Goal: Transaction & Acquisition: Book appointment/travel/reservation

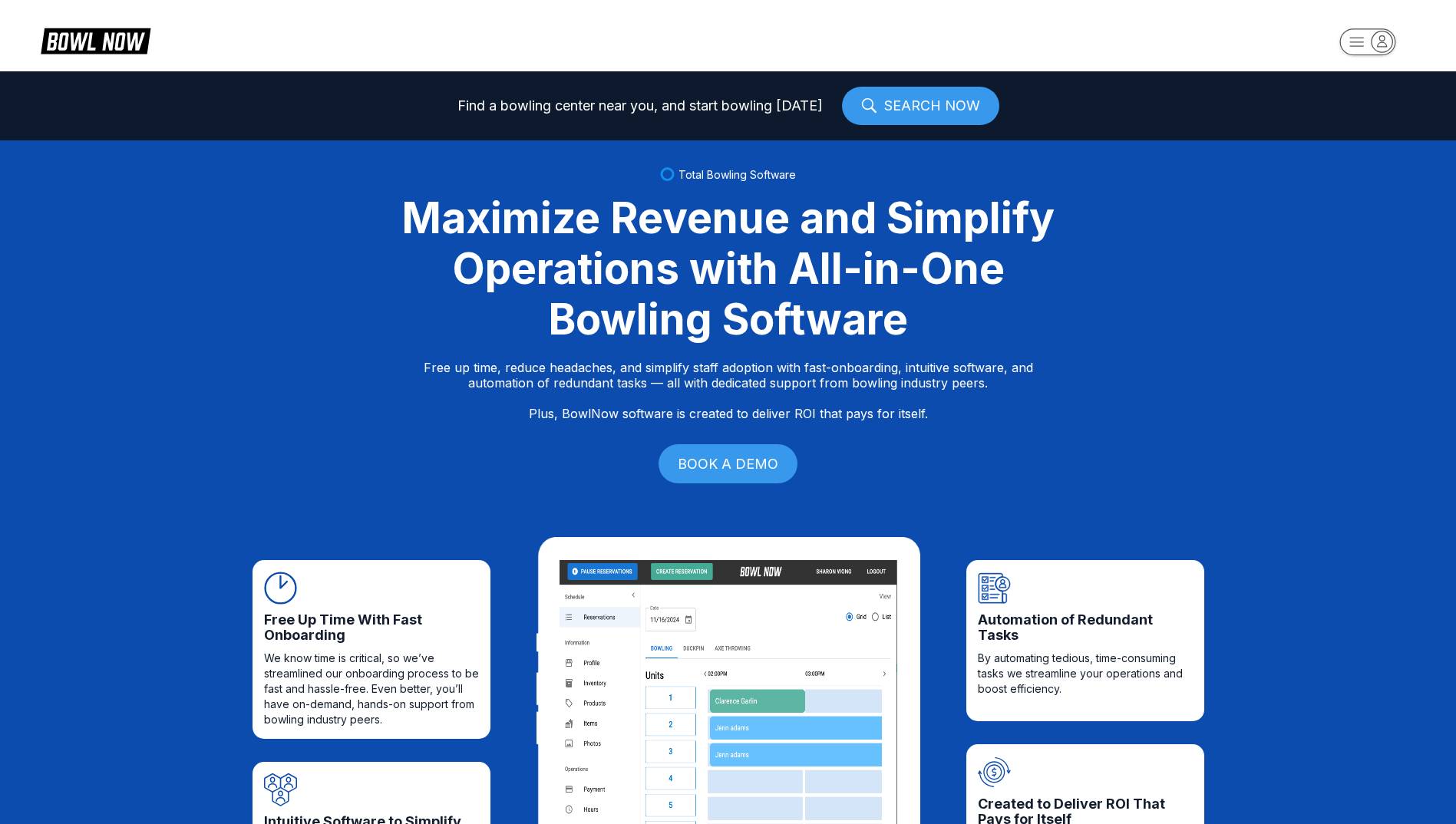
click at [1367, 52] on rect "button" at bounding box center [1367, 42] width 56 height 27
click at [1351, 123] on div "Center Sign In" at bounding box center [1368, 120] width 106 height 27
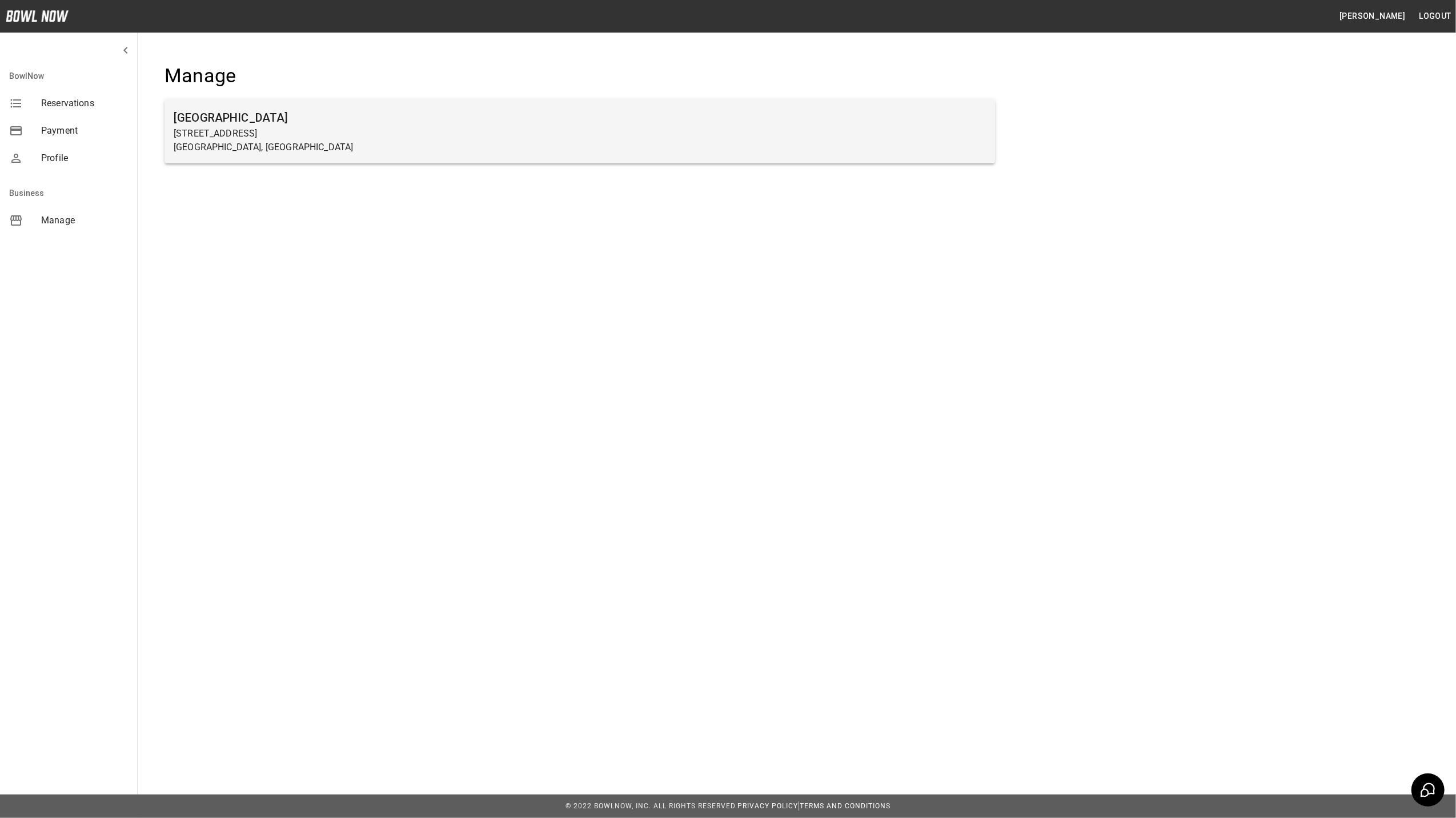
click at [228, 126] on h6 "Farmington Lanes" at bounding box center [580, 118] width 812 height 18
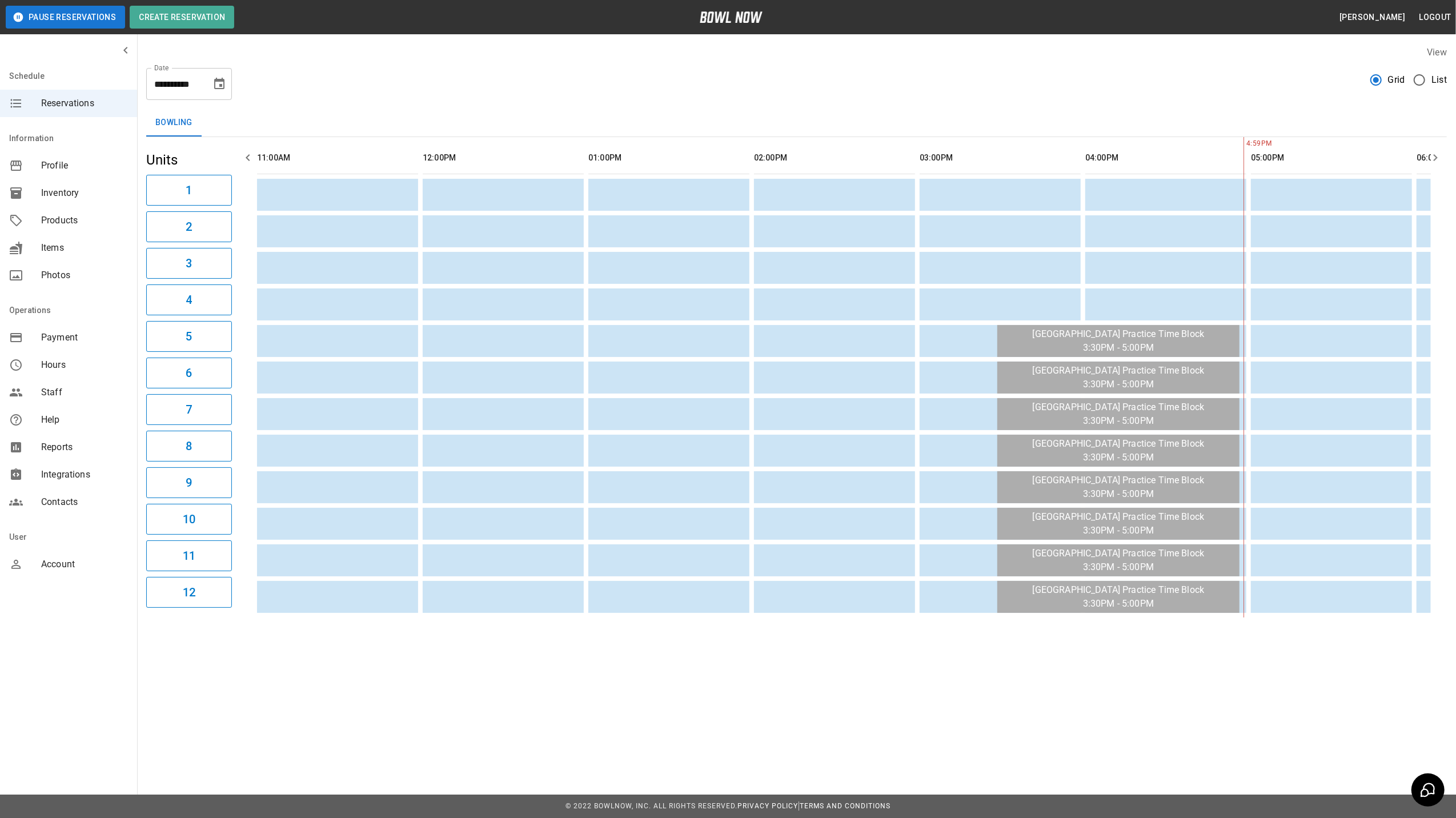
scroll to position [0, 827]
